Goal: Task Accomplishment & Management: Manage account settings

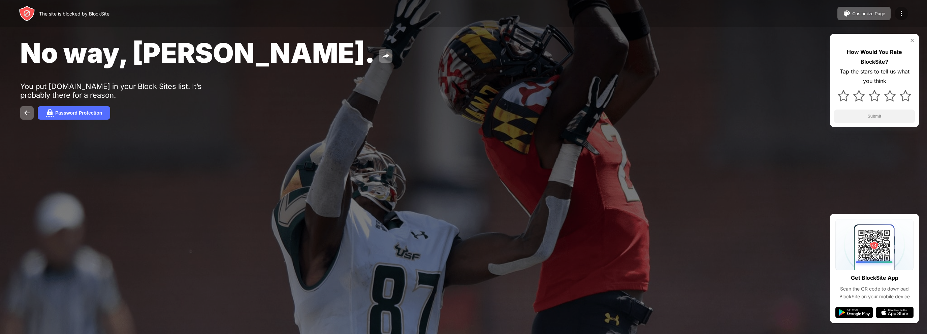
click at [901, 8] on div at bounding box center [901, 13] width 13 height 13
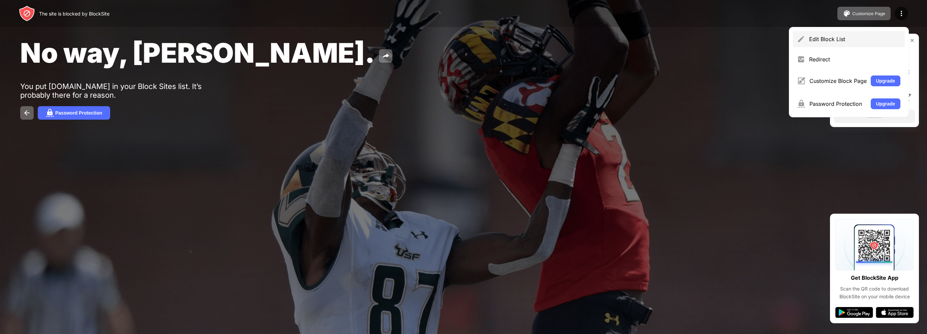
click at [811, 41] on div "Edit Block List" at bounding box center [855, 39] width 92 height 7
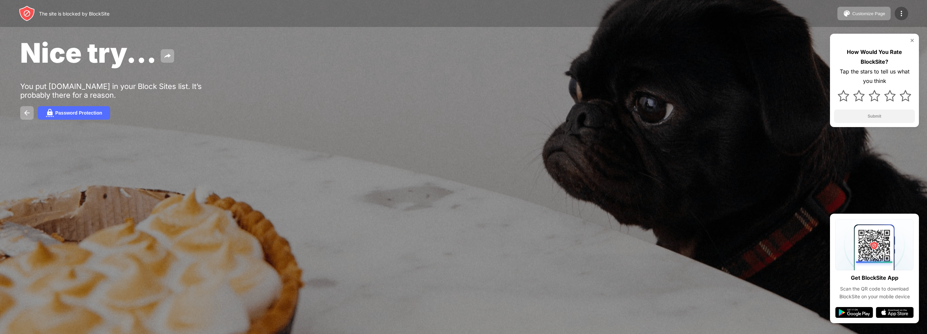
click at [901, 13] on img at bounding box center [901, 13] width 8 height 8
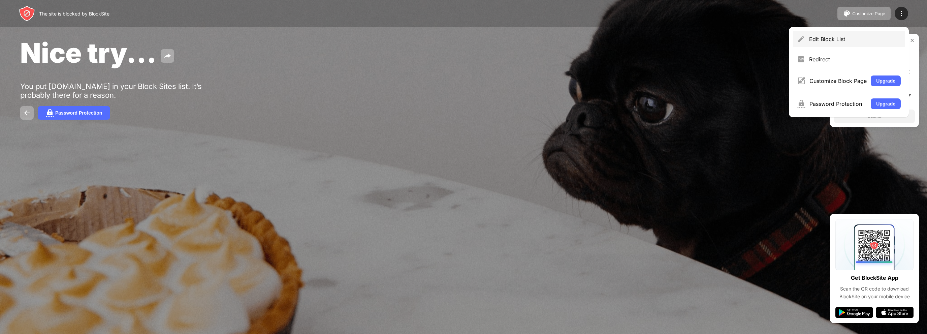
click at [805, 35] on div "Edit Block List" at bounding box center [849, 39] width 112 height 16
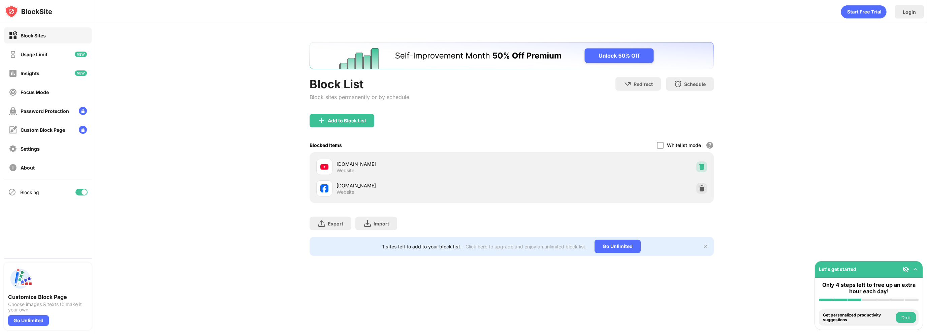
click at [701, 169] on img at bounding box center [701, 166] width 7 height 7
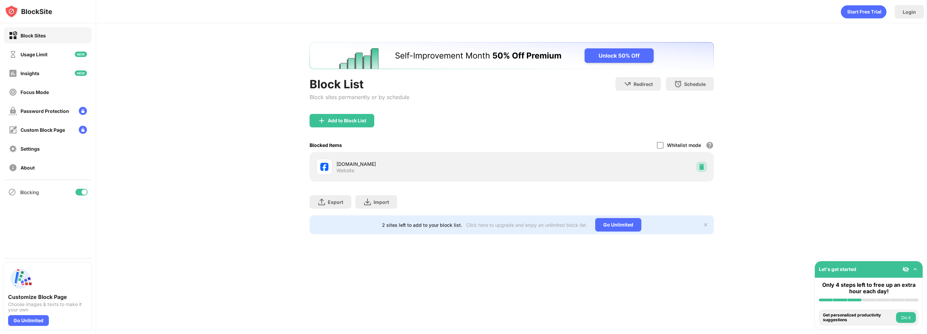
click at [701, 169] on img at bounding box center [701, 166] width 7 height 7
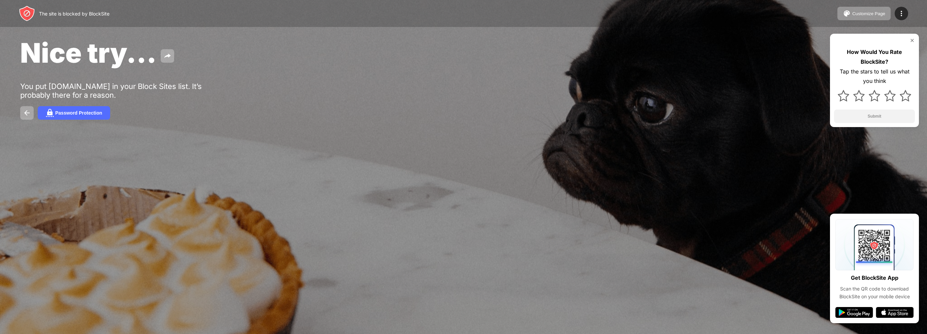
click at [893, 7] on div "Customize Page Edit Block List Redirect Customize Block Page Upgrade Password P…" at bounding box center [872, 13] width 71 height 13
click at [898, 8] on div at bounding box center [901, 13] width 13 height 13
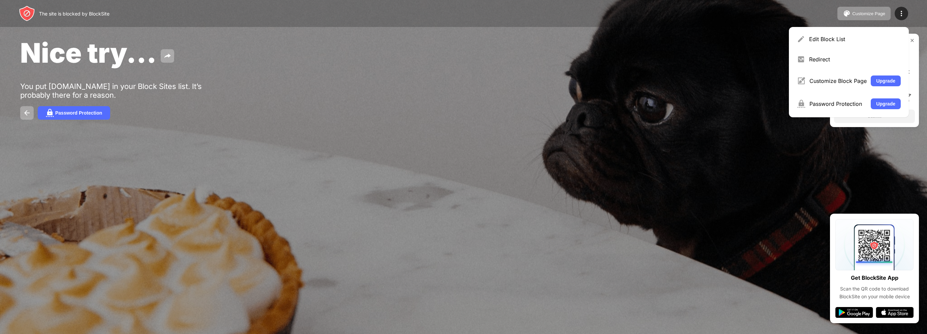
click at [818, 29] on div "Edit Block List Redirect Customize Block Page Upgrade Password Protection Upgra…" at bounding box center [849, 72] width 120 height 90
click at [816, 34] on div "Edit Block List" at bounding box center [849, 39] width 112 height 16
